Goal: Navigation & Orientation: Go to known website

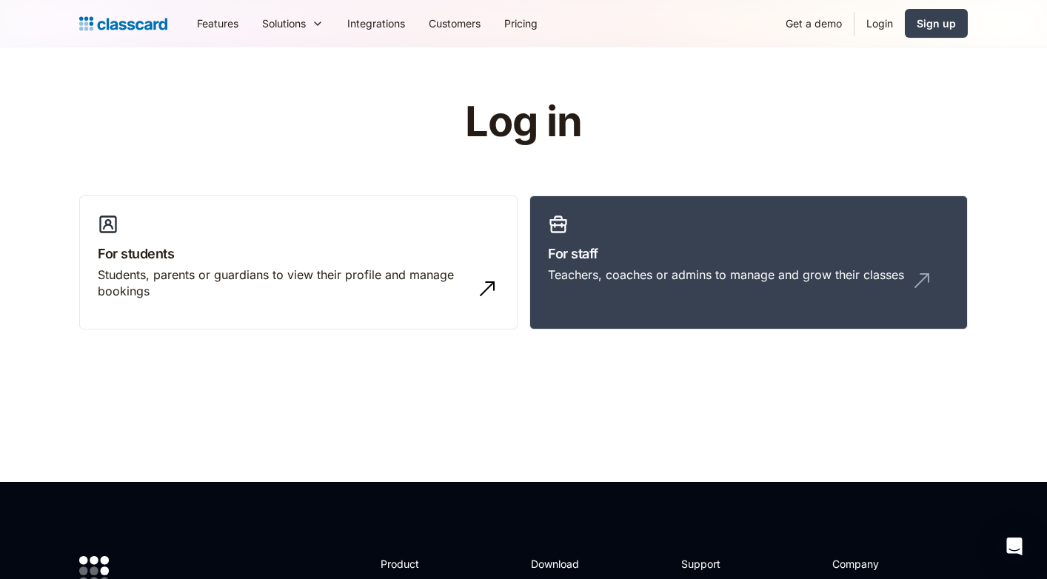
click at [962, 473] on header "Log in For students Students, parents or guardians to view their profile and ma…" at bounding box center [523, 264] width 1047 height 435
click at [573, 130] on h1 "Log in" at bounding box center [524, 122] width 470 height 46
click at [164, 16] on img "home" at bounding box center [123, 23] width 88 height 21
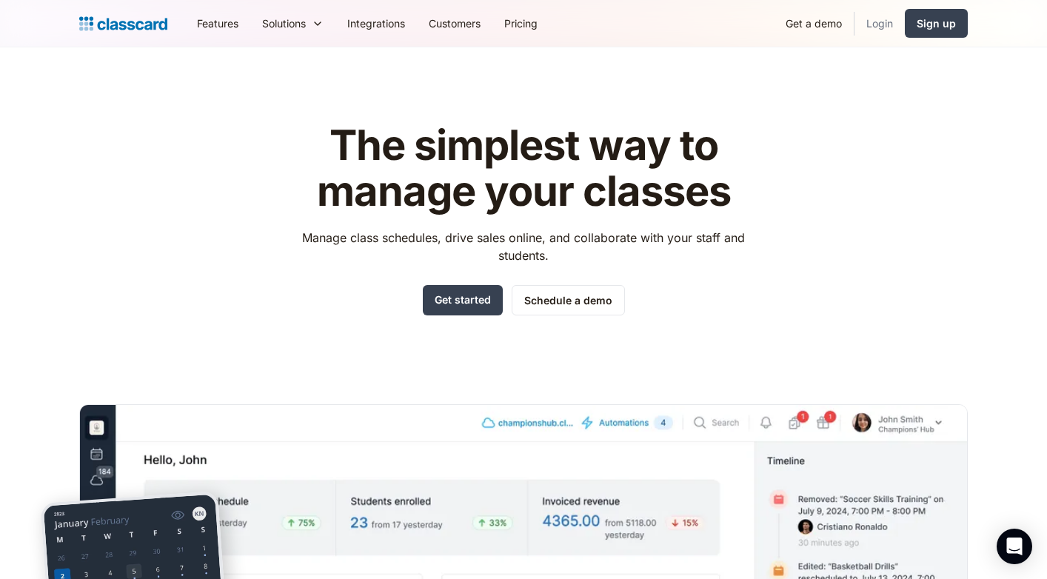
click at [875, 22] on link "Login" at bounding box center [880, 23] width 50 height 33
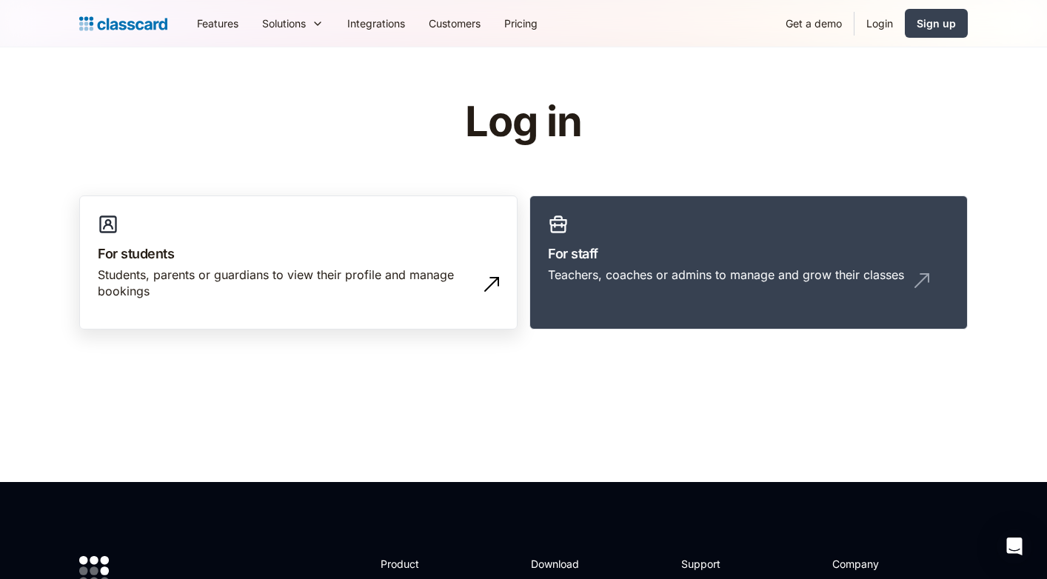
click at [454, 267] on div "Students, parents or guardians to view their profile and manage bookings" at bounding box center [284, 283] width 372 height 33
click at [387, 236] on link "For students Students, parents or guardians to view their profile and manage bo…" at bounding box center [298, 263] width 438 height 135
